Goal: Transaction & Acquisition: Book appointment/travel/reservation

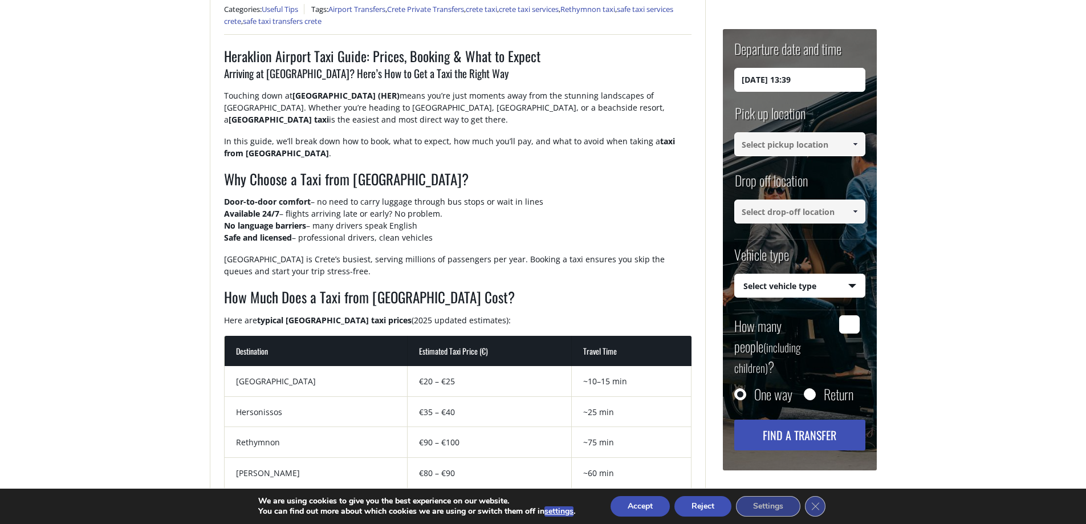
scroll to position [36, 0]
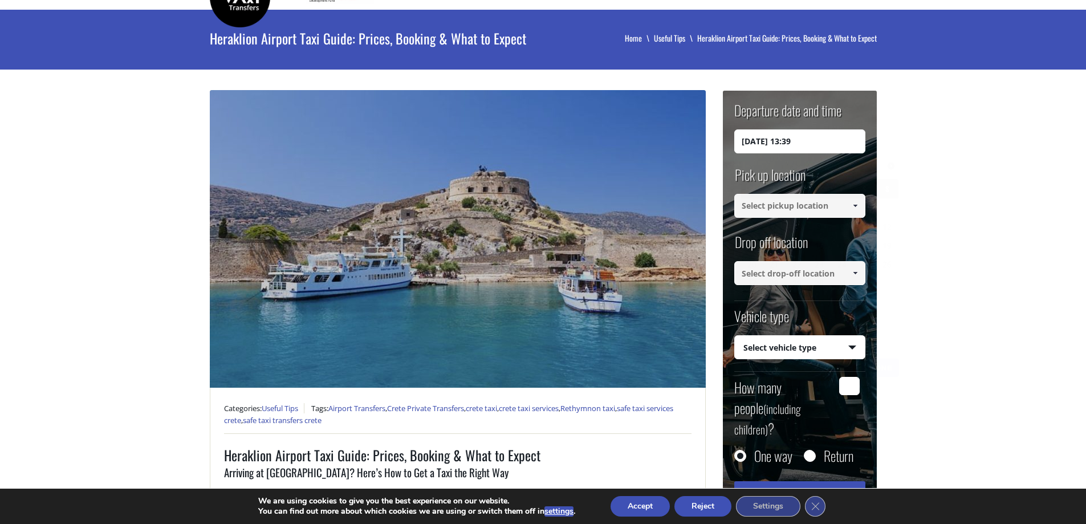
click at [849, 145] on input "[DATE] 13:39" at bounding box center [799, 141] width 131 height 24
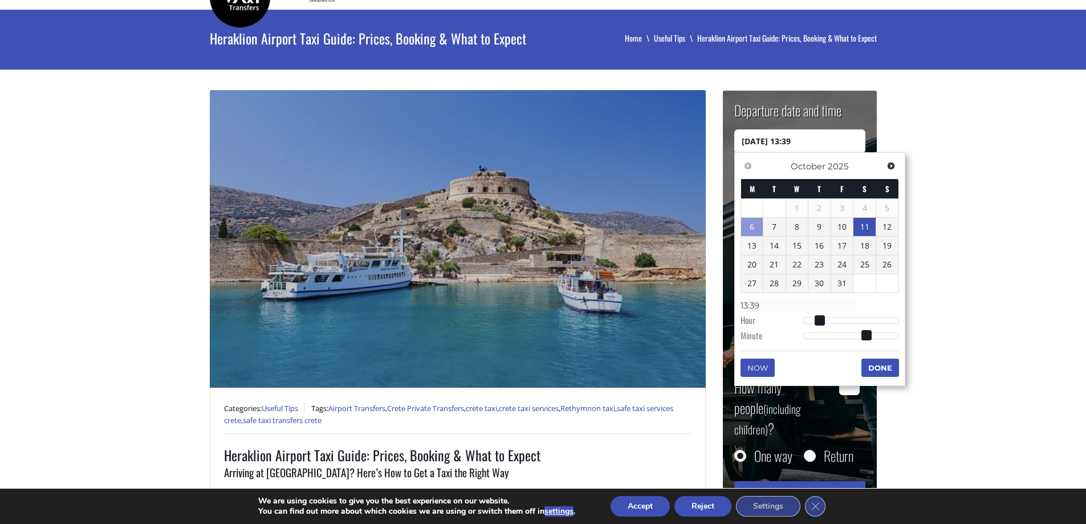
click at [862, 223] on link "11" at bounding box center [864, 227] width 22 height 18
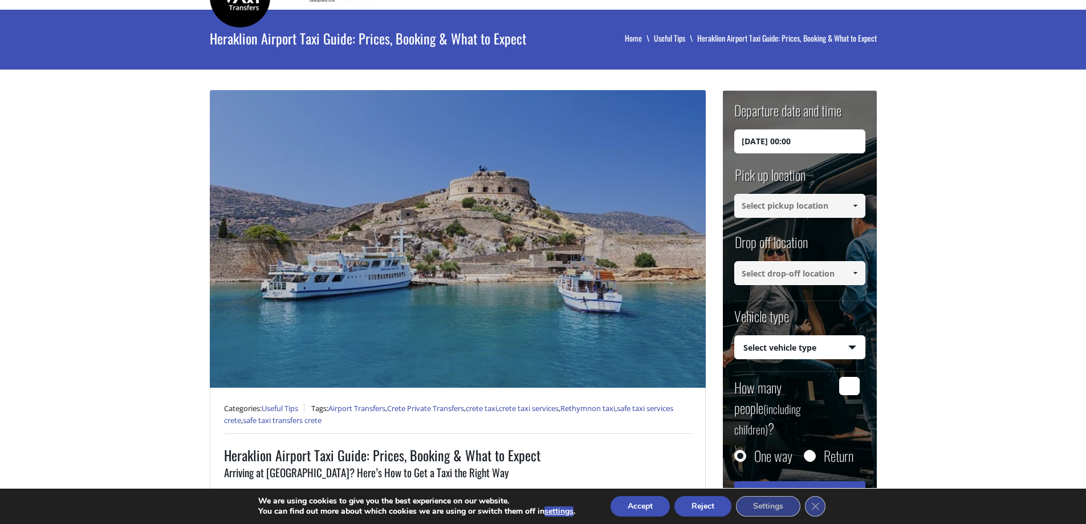
drag, startPoint x: 815, startPoint y: 142, endPoint x: 810, endPoint y: 141, distance: 5.7
click at [815, 141] on input "[DATE] 00:00" at bounding box center [799, 141] width 131 height 24
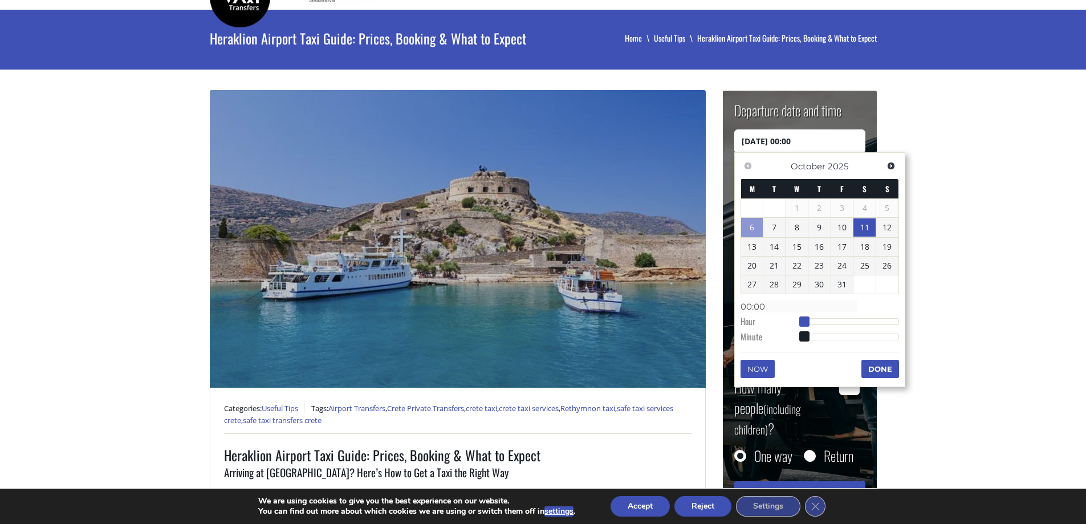
type input "[DATE] 01:00"
type input "01:00"
type input "[DATE] 03:00"
type input "03:00"
type input "[DATE] 06:00"
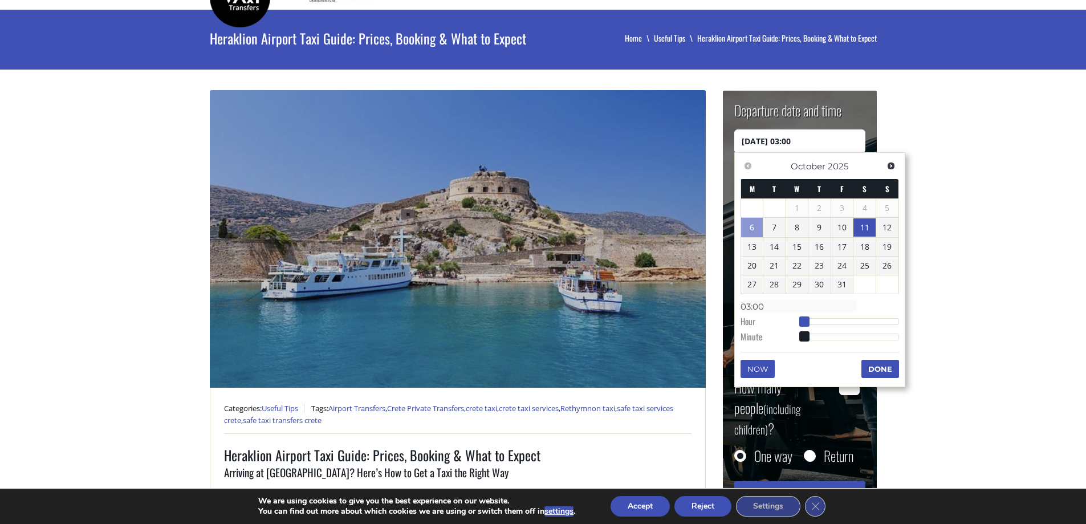
type input "06:00"
type input "[DATE] 11:00"
type input "11:00"
type input "[DATE] 15:00"
type input "15:00"
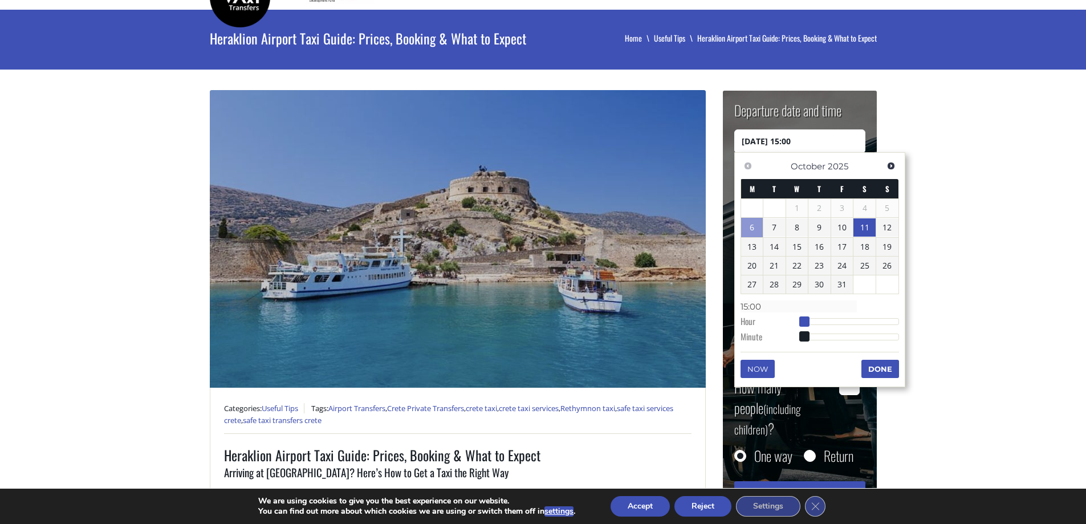
type input "[DATE] 19:00"
type input "19:00"
type input "[DATE] 21:00"
type input "21:00"
type input "[DATE] 22:00"
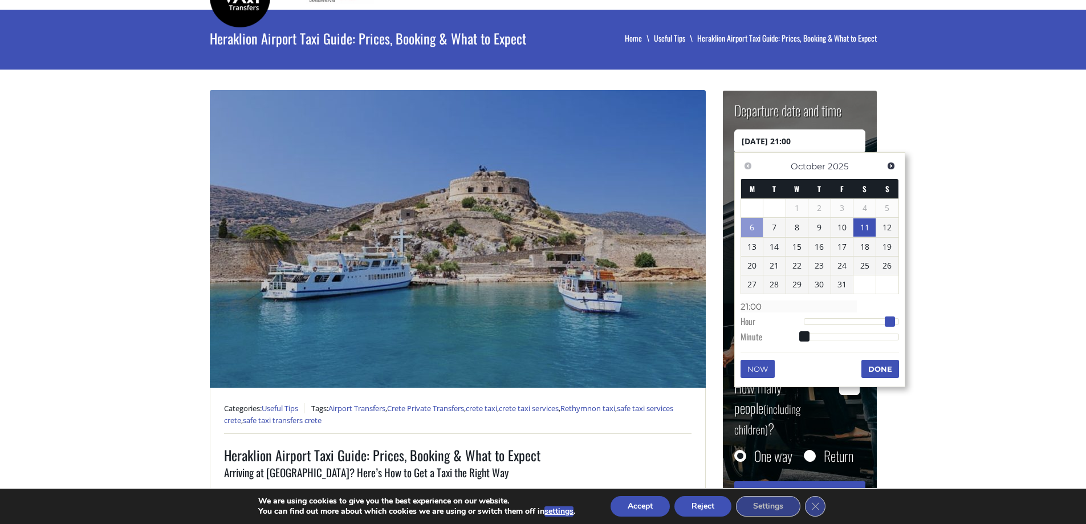
type input "22:00"
type input "[DATE] 20:00"
type input "20:00"
type input "[DATE] 18:00"
type input "18:00"
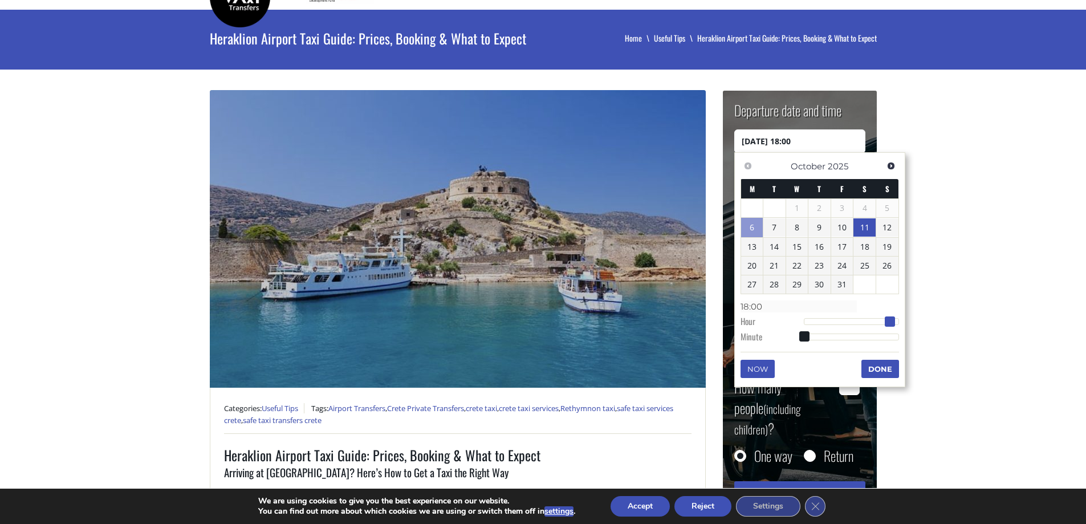
type input "[DATE] 16:00"
type input "16:00"
type input "[DATE] 15:00"
type input "15:00"
type input "[DATE] 18:00"
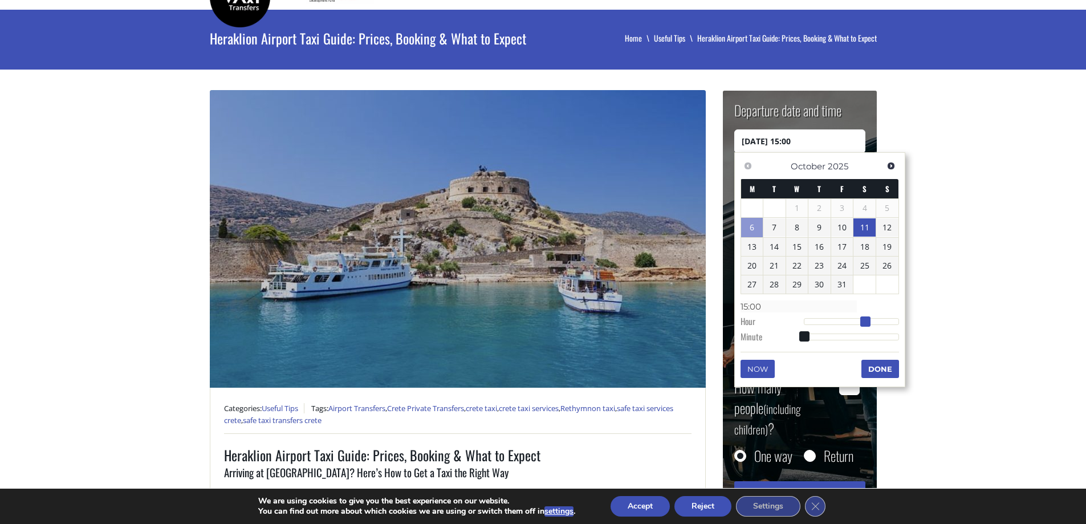
type input "18:00"
type input "[DATE] 20:00"
type input "20:00"
type input "[DATE] 23:00"
type input "23:00"
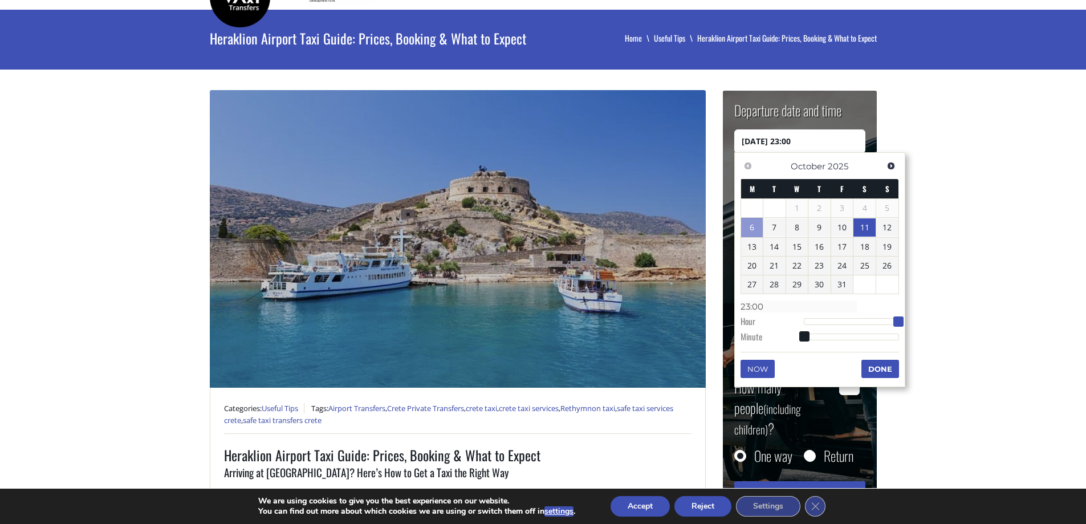
drag, startPoint x: 804, startPoint y: 318, endPoint x: 904, endPoint y: 328, distance: 99.8
click at [904, 328] on div "Previous Next [DATE] M T W T F S S 1 2 3 4 5 6 7 8 9 10 11 12 13 14 15 16 17 18…" at bounding box center [819, 269] width 171 height 235
type input "[DATE] 23:05"
type input "23:05"
click at [811, 337] on div at bounding box center [851, 337] width 95 height 7
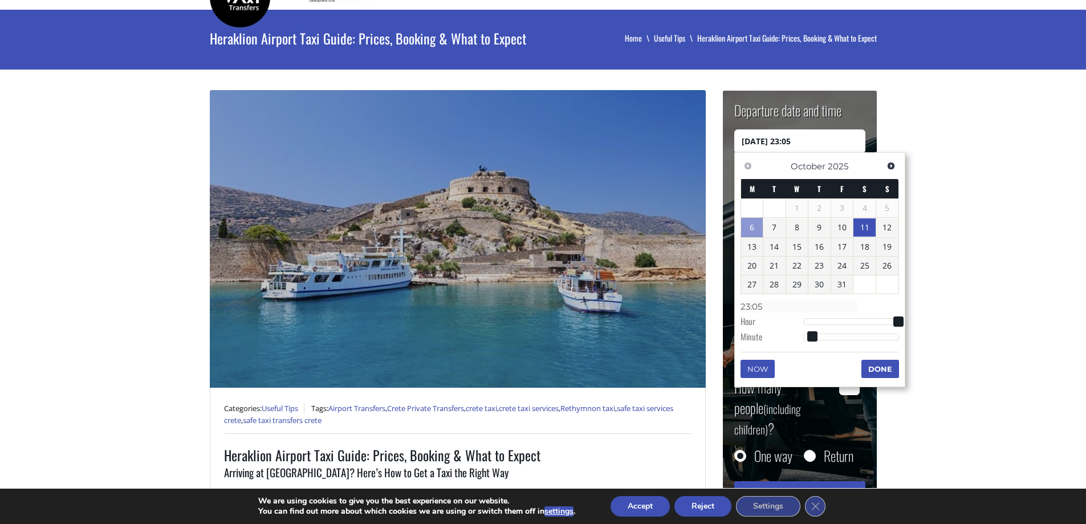
type input "[DATE] 23:06"
type input "23:06"
type input "[DATE] 23:14"
type input "23:14"
type input "[DATE] 23:20"
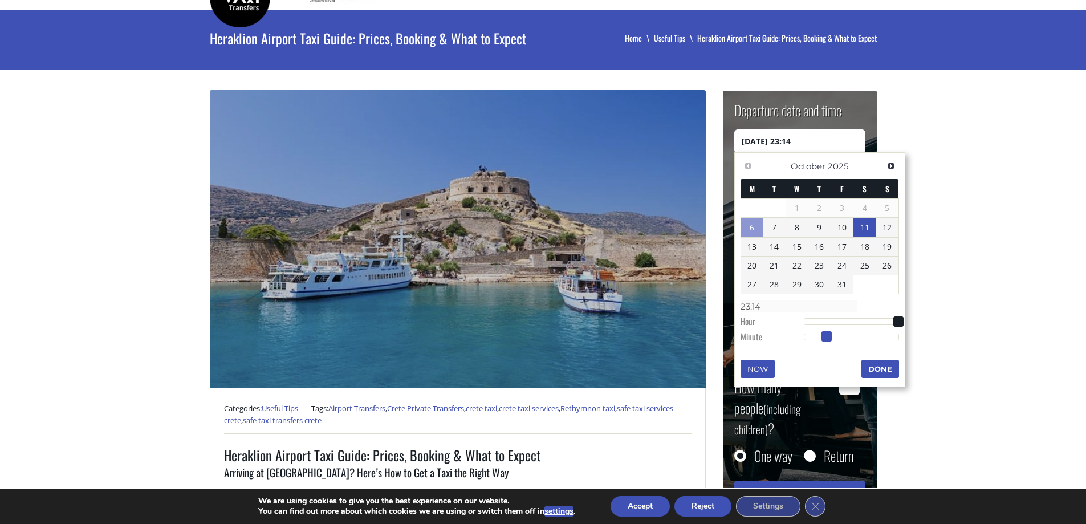
type input "23:20"
type input "[DATE] 23:33"
type input "23:33"
type input "[DATE] 23:34"
type input "23:34"
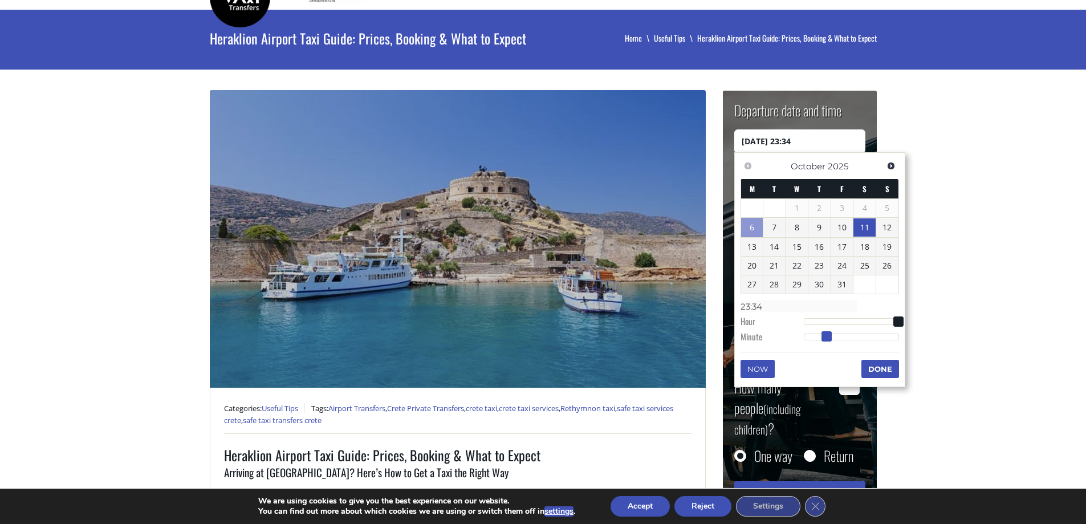
type input "[DATE] 23:38"
type input "23:38"
type input "[DATE] 23:39"
type input "23:39"
type input "[DATE] 23:40"
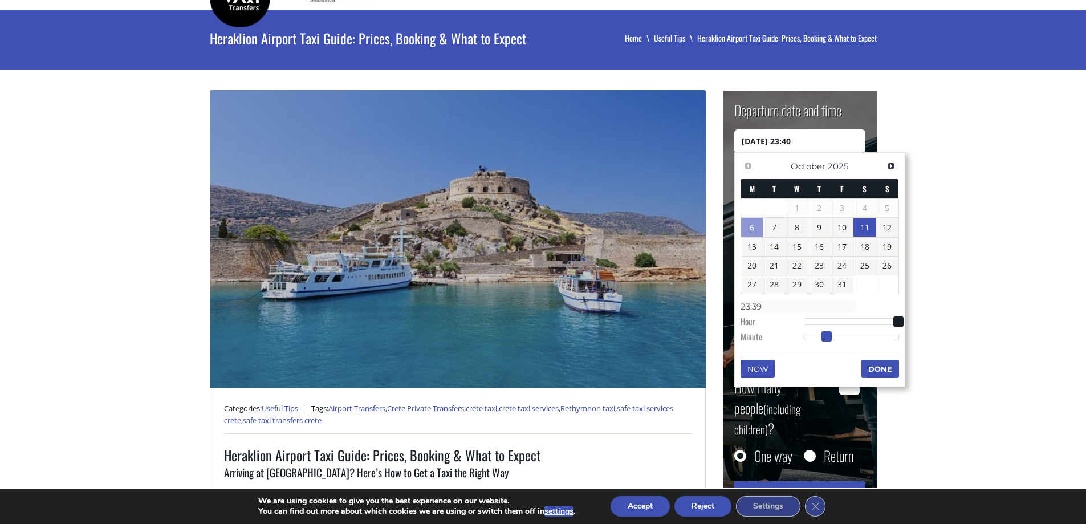
type input "23:40"
type input "[DATE] 23:41"
type input "23:41"
type input "[DATE] 23:42"
type input "23:42"
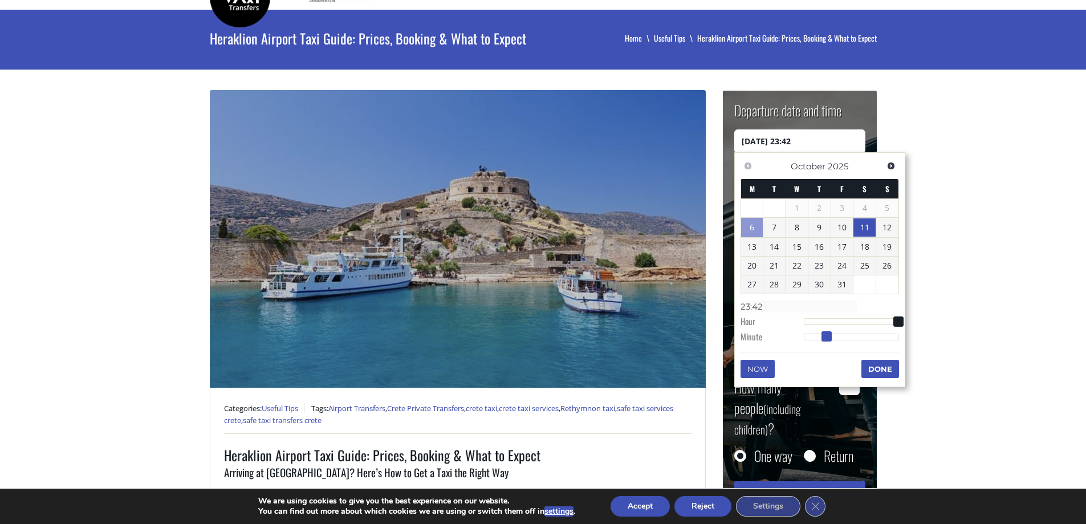
type input "[DATE] 23:43"
type input "23:43"
type input "[DATE] 23:44"
type input "23:44"
type input "[DATE] 23:45"
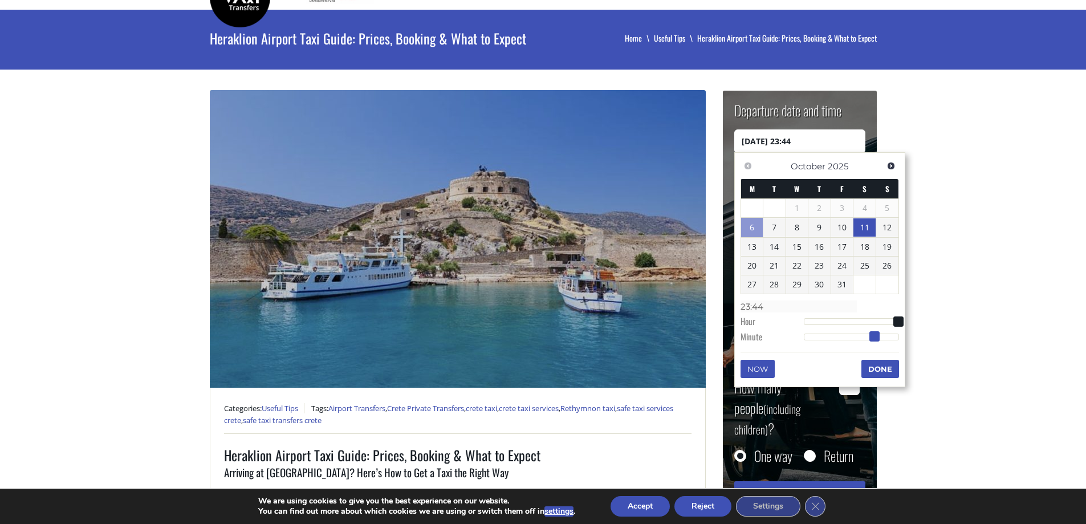
type input "23:45"
type input "[DATE] 23:46"
type input "23:46"
type input "[DATE] 23:47"
type input "23:47"
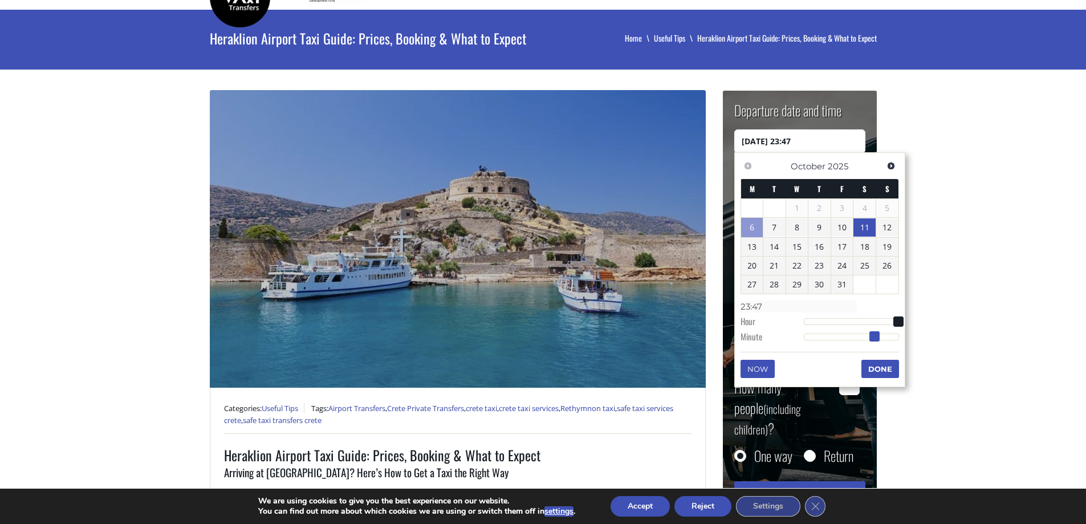
type input "[DATE] 23:48"
type input "23:48"
type input "[DATE] 23:49"
type input "23:49"
type input "[DATE] 23:50"
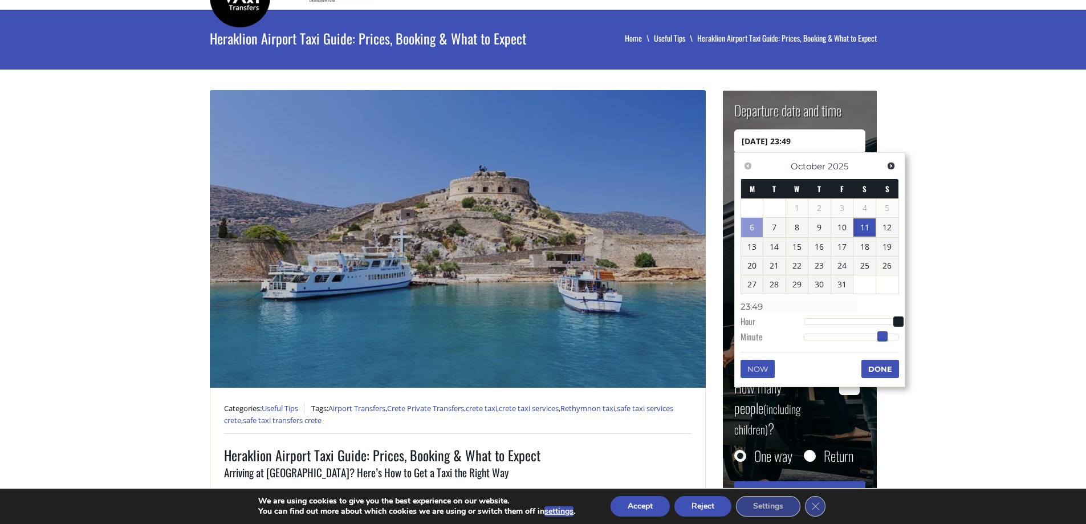
type input "23:50"
type input "[DATE] 23:49"
type input "23:49"
type input "[DATE] 23:48"
type input "23:48"
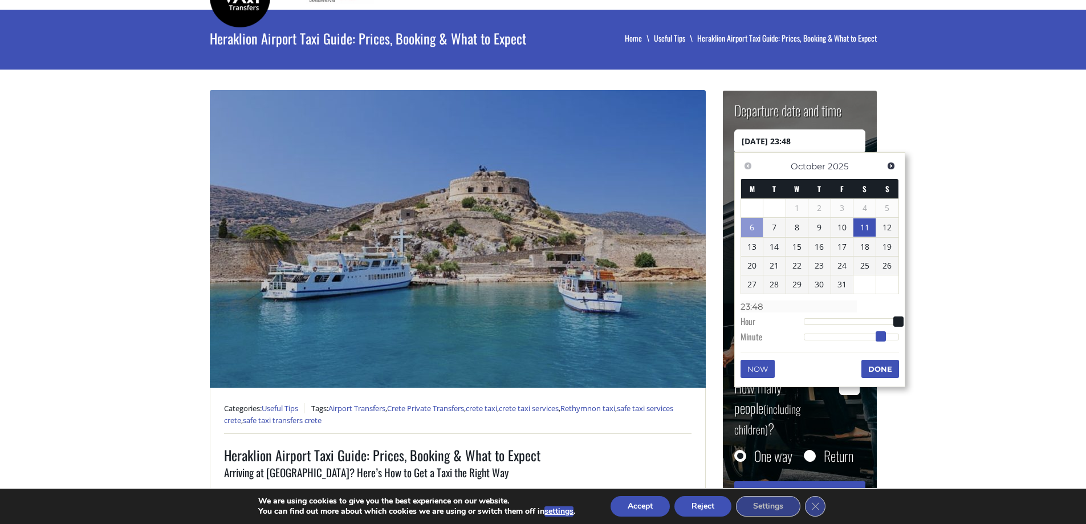
type input "[DATE] 23:47"
type input "23:47"
type input "[DATE] 23:48"
type input "23:48"
type input "[DATE] 23:47"
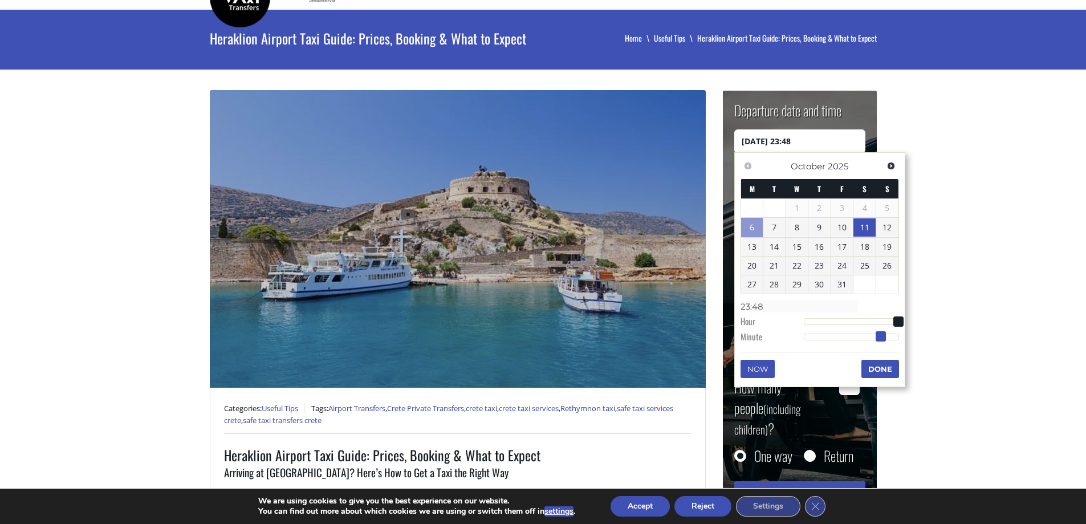
type input "23:47"
type input "[DATE] 23:46"
type input "23:46"
type input "[DATE] 23:45"
type input "23:45"
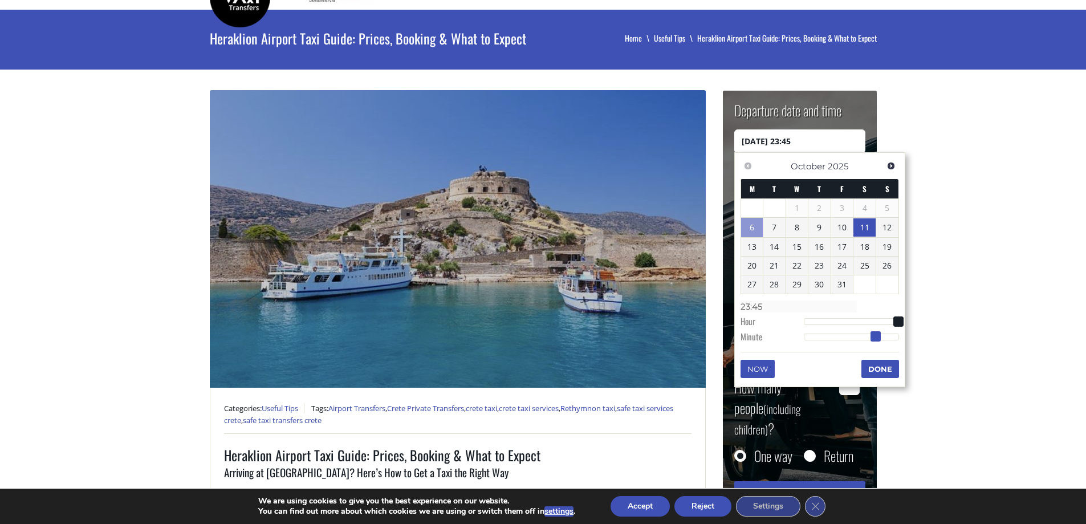
type input "[DATE] 23:43"
type input "23:43"
type input "[DATE] 23:42"
type input "23:42"
type input "[DATE] 23:41"
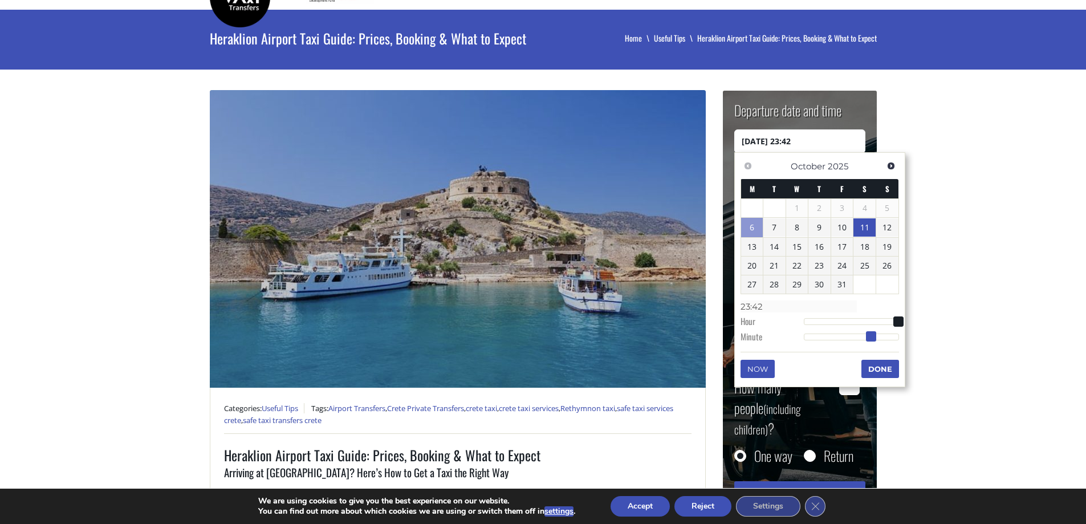
type input "23:41"
type input "[DATE] 23:40"
type input "23:40"
drag, startPoint x: 824, startPoint y: 335, endPoint x: 867, endPoint y: 342, distance: 43.4
click at [867, 342] on dl "Time 23:40 Hour Minute Second Millisecond Microsecond Time Zone -1200 -1100 -10…" at bounding box center [820, 321] width 158 height 48
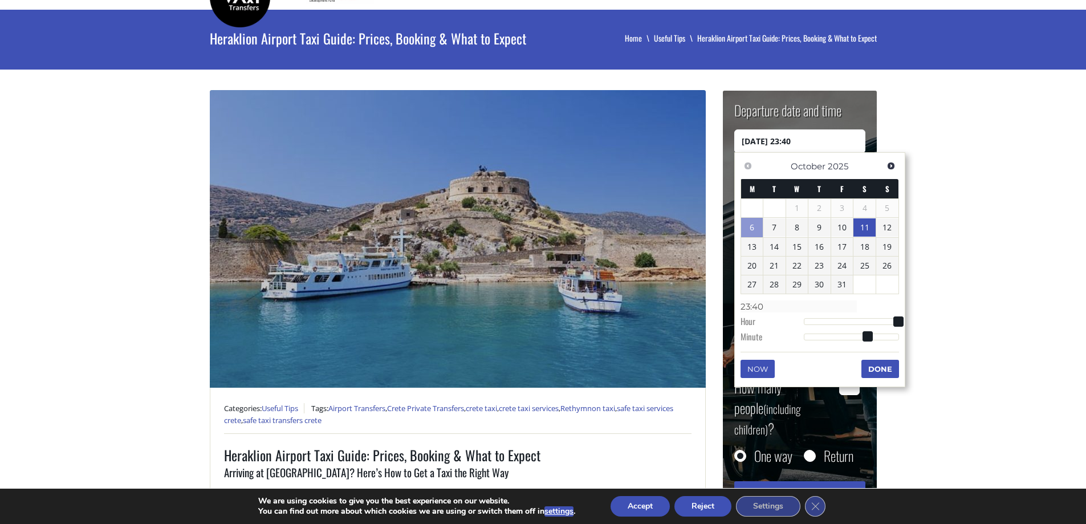
click at [880, 369] on button "Done" at bounding box center [880, 369] width 38 height 18
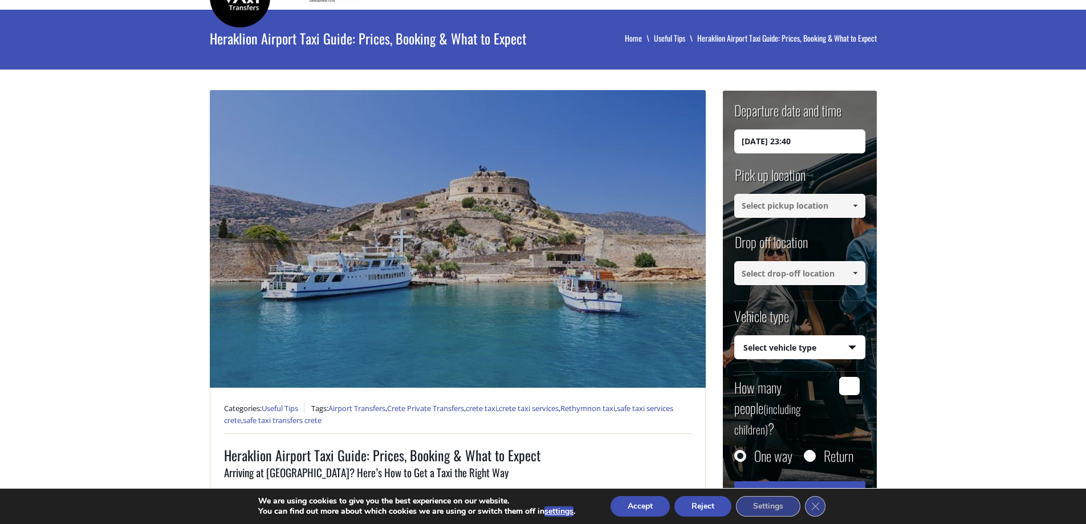
click at [783, 204] on input at bounding box center [799, 206] width 131 height 24
click at [849, 206] on link at bounding box center [855, 206] width 19 height 24
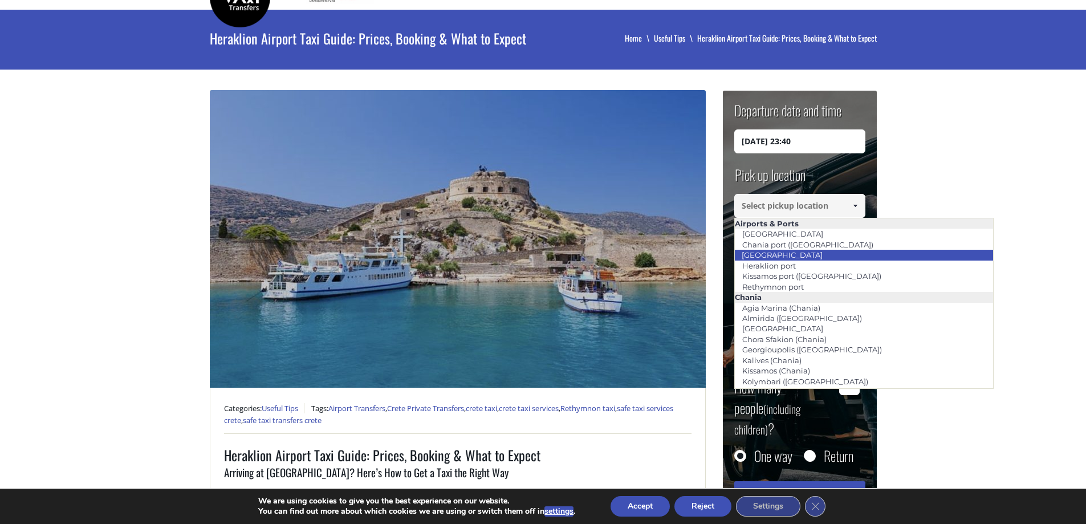
click at [792, 256] on link "[GEOGRAPHIC_DATA]" at bounding box center [782, 255] width 96 height 16
type input "[GEOGRAPHIC_DATA]"
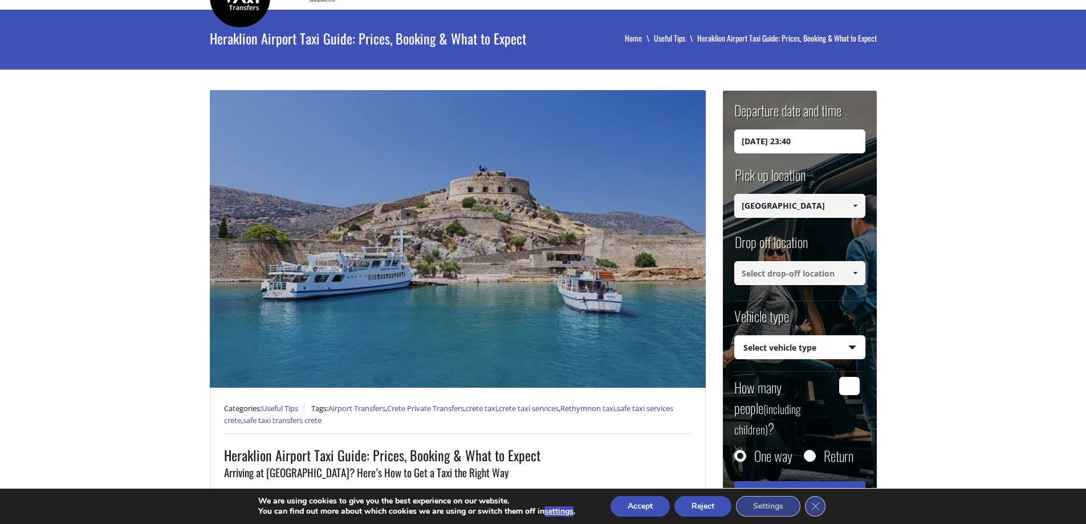
click at [787, 277] on input at bounding box center [799, 273] width 131 height 24
click at [861, 277] on link at bounding box center [855, 273] width 19 height 24
click at [822, 271] on input "fodele" at bounding box center [799, 273] width 131 height 24
type input "fodele"
click at [851, 270] on span at bounding box center [855, 273] width 9 height 9
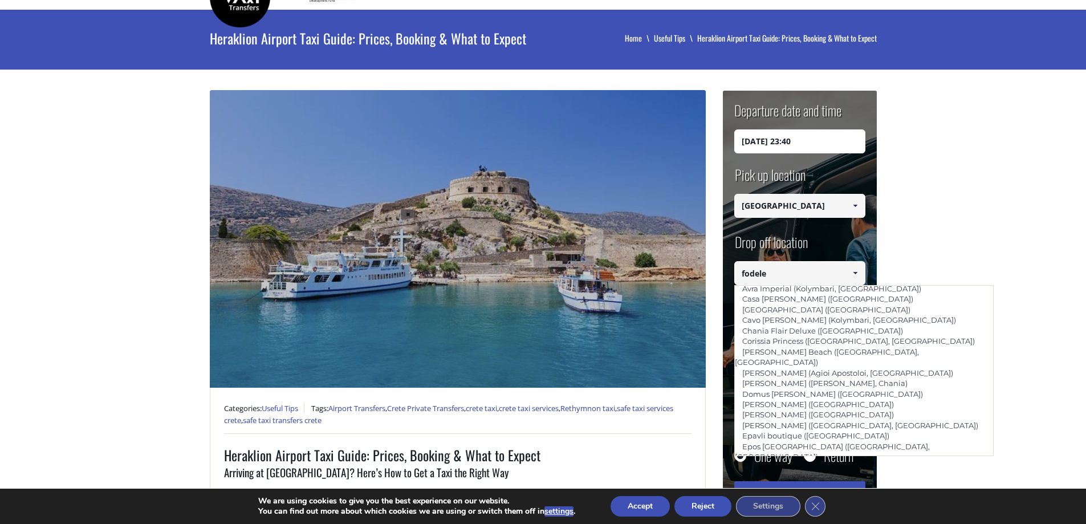
scroll to position [0, 0]
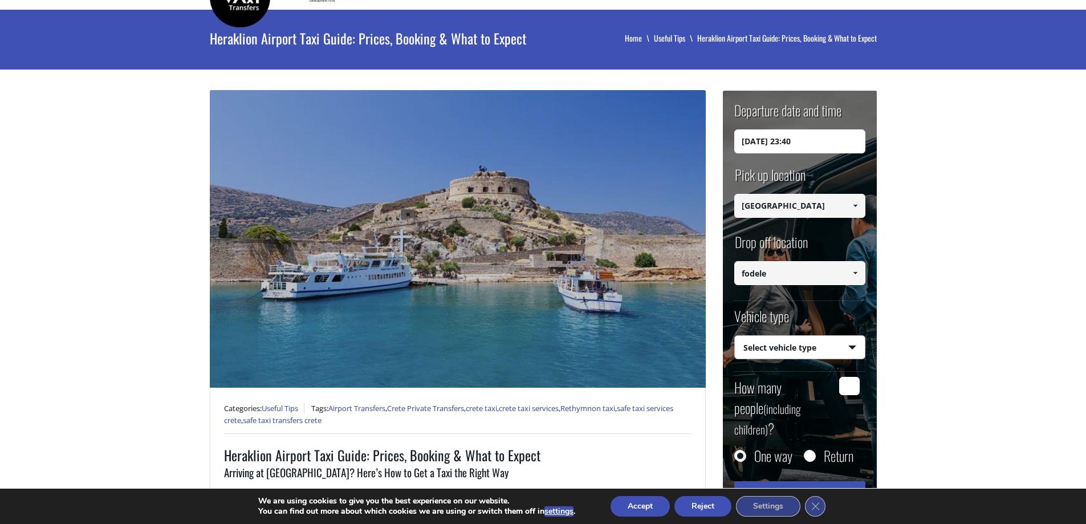
click at [793, 350] on select "Select vehicle type Taxi (4 passengers) Mercedes E Class Mini Van (7 passengers…" at bounding box center [800, 348] width 130 height 24
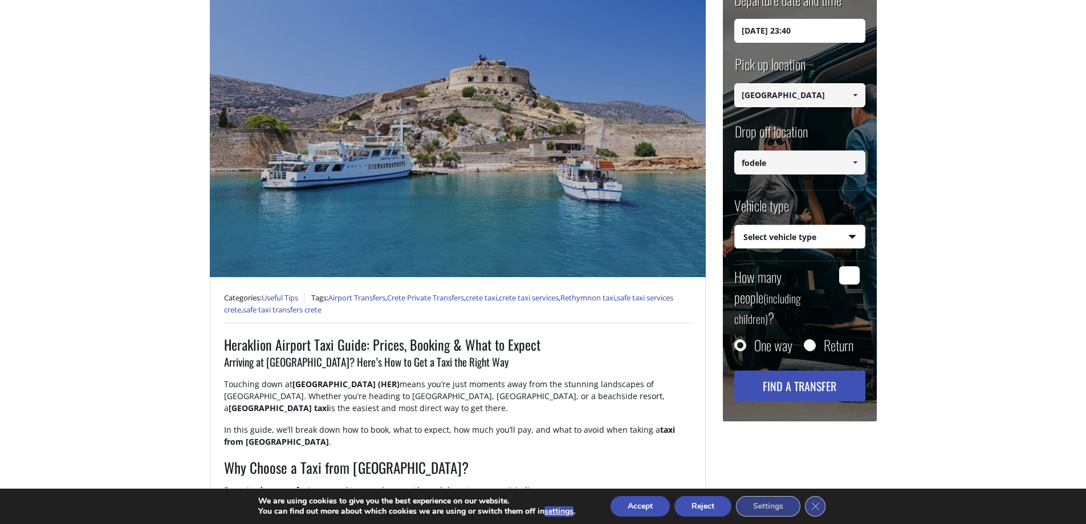
scroll to position [321, 0]
